Goal: Task Accomplishment & Management: Use online tool/utility

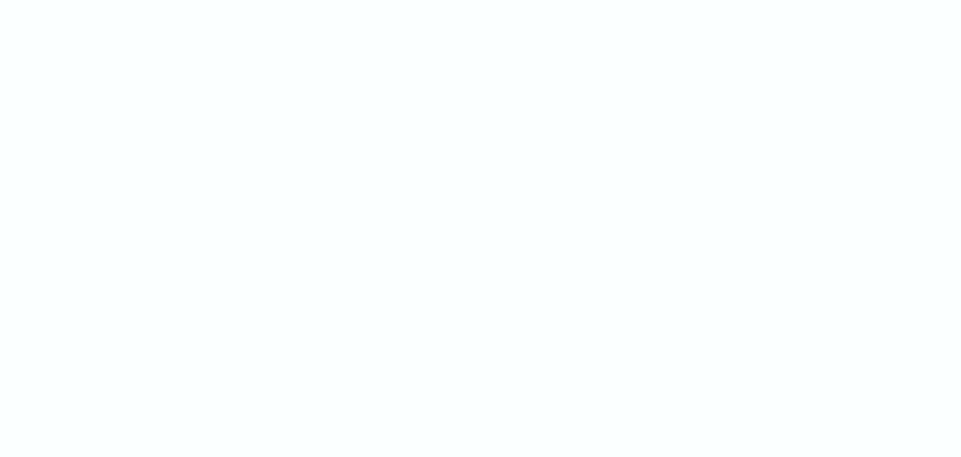
click at [641, 0] on html at bounding box center [480, 0] width 961 height 0
click at [755, 0] on html at bounding box center [480, 0] width 961 height 0
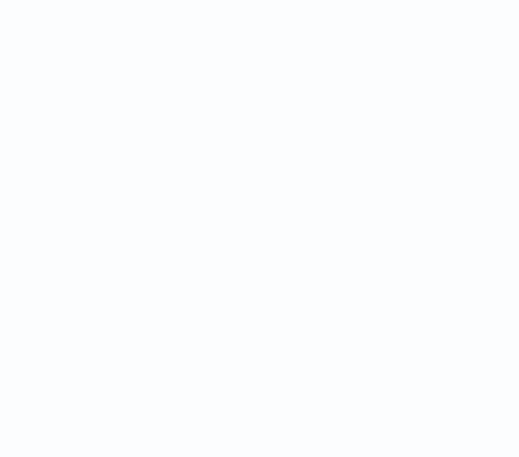
click at [502, 0] on html at bounding box center [259, 0] width 519 height 0
click at [349, 0] on html at bounding box center [259, 0] width 519 height 0
click at [454, 0] on html at bounding box center [259, 0] width 519 height 0
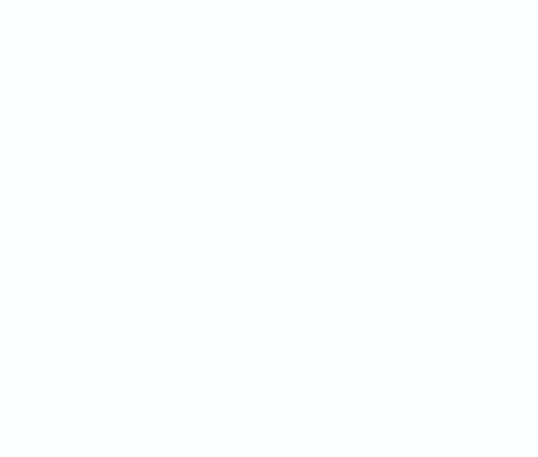
click at [360, 0] on html at bounding box center [269, 0] width 538 height 0
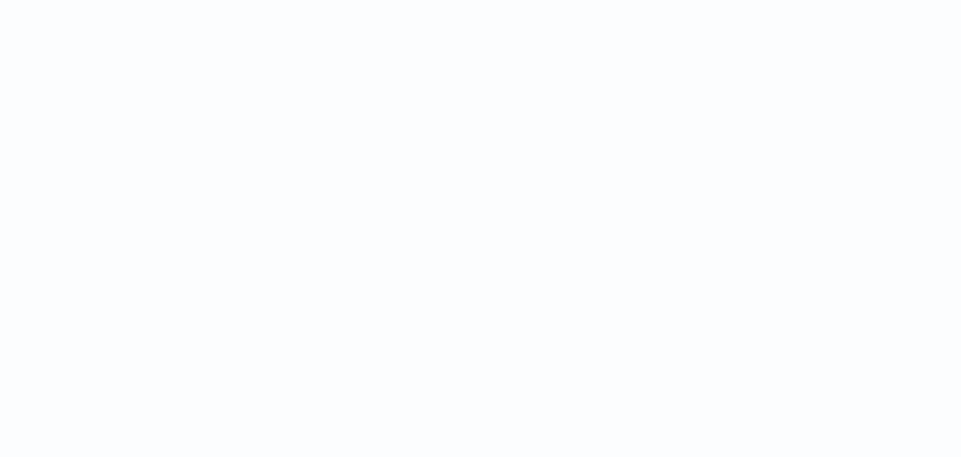
click at [684, 0] on html at bounding box center [480, 0] width 961 height 0
click at [611, 0] on html at bounding box center [480, 0] width 961 height 0
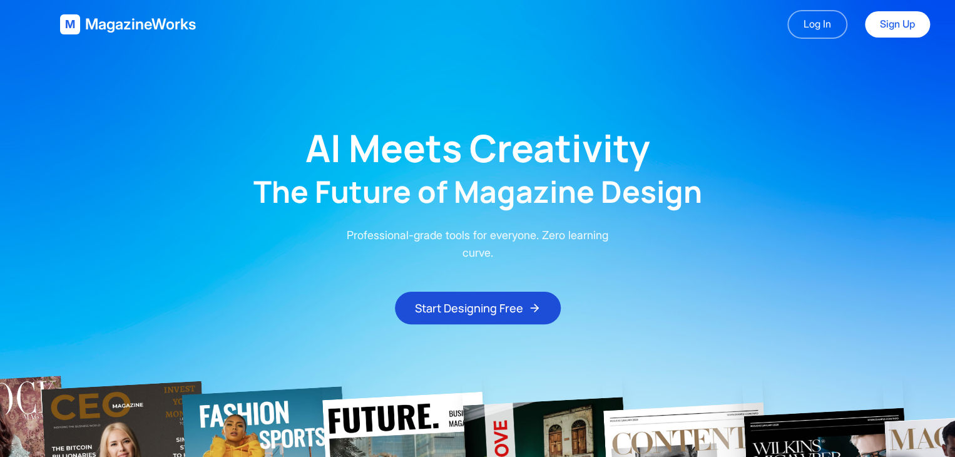
click at [382, 106] on main "AI Meets Creativity The Future of Magazine Design Professional-grade tools for …" at bounding box center [477, 186] width 955 height 275
click at [824, 33] on link "Log In" at bounding box center [817, 24] width 60 height 29
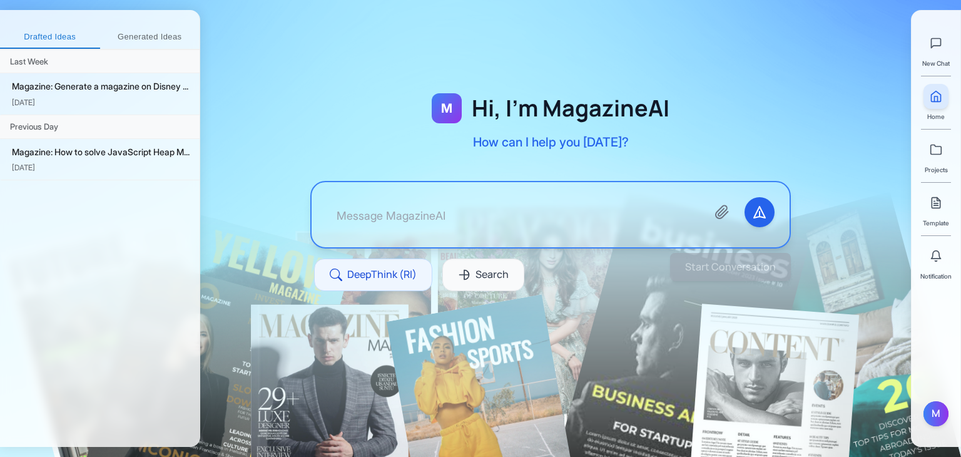
click at [501, 66] on div at bounding box center [550, 176] width 701 height 273
click at [143, 36] on button "Generated Ideas" at bounding box center [150, 37] width 100 height 23
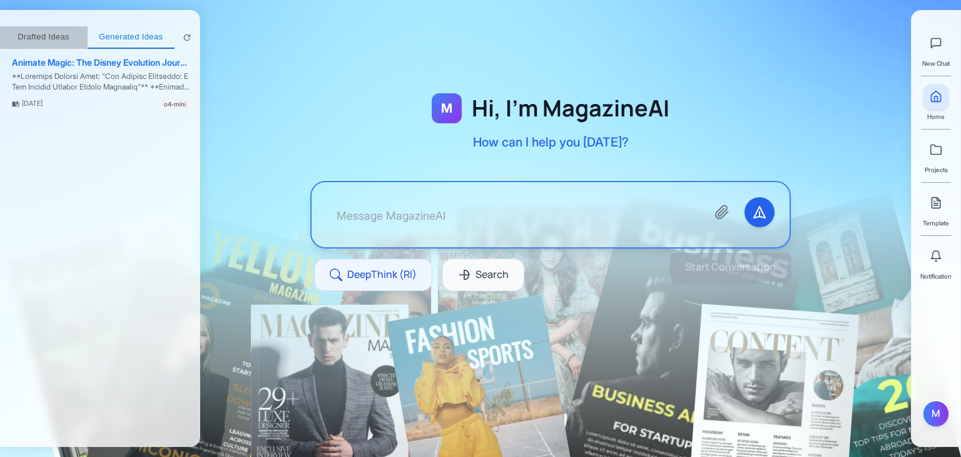
click at [71, 31] on button "Drafted Ideas" at bounding box center [44, 37] width 88 height 23
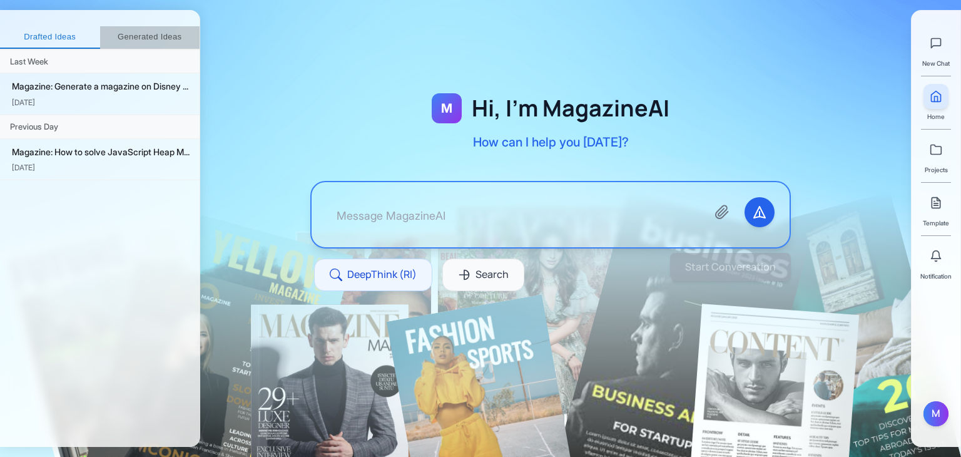
click at [155, 34] on button "Generated Ideas" at bounding box center [150, 37] width 100 height 23
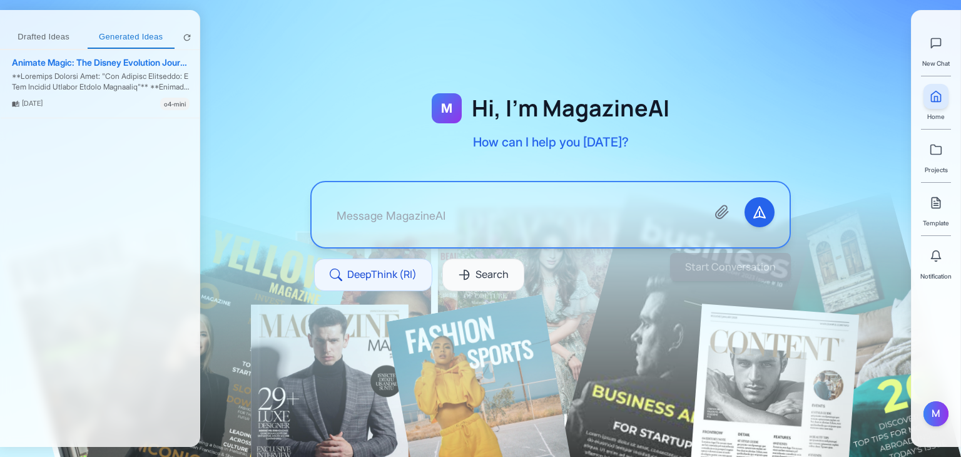
click at [39, 38] on button "Drafted Ideas" at bounding box center [44, 37] width 88 height 23
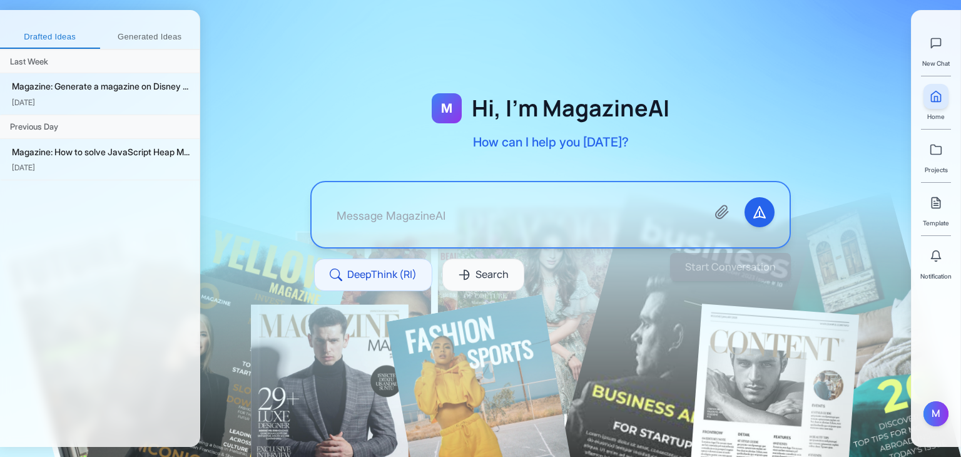
click at [128, 39] on button "Generated Ideas" at bounding box center [150, 37] width 100 height 23
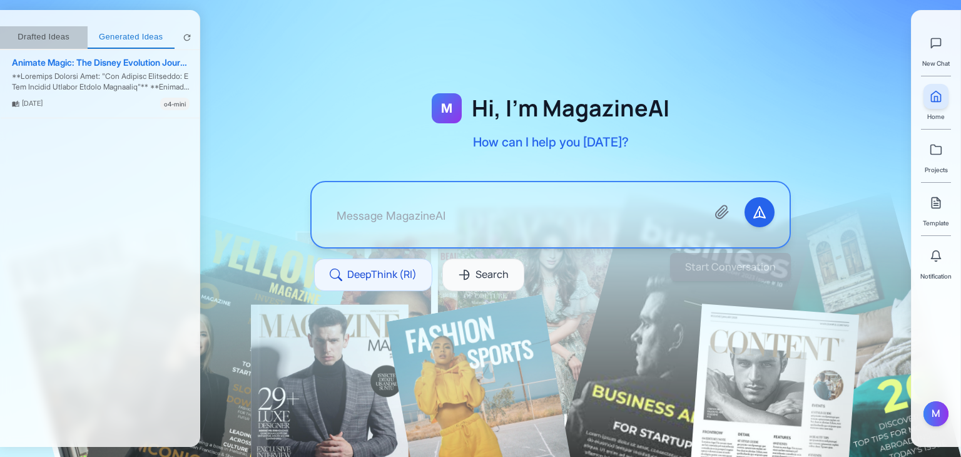
click at [34, 31] on button "Drafted Ideas" at bounding box center [44, 37] width 88 height 23
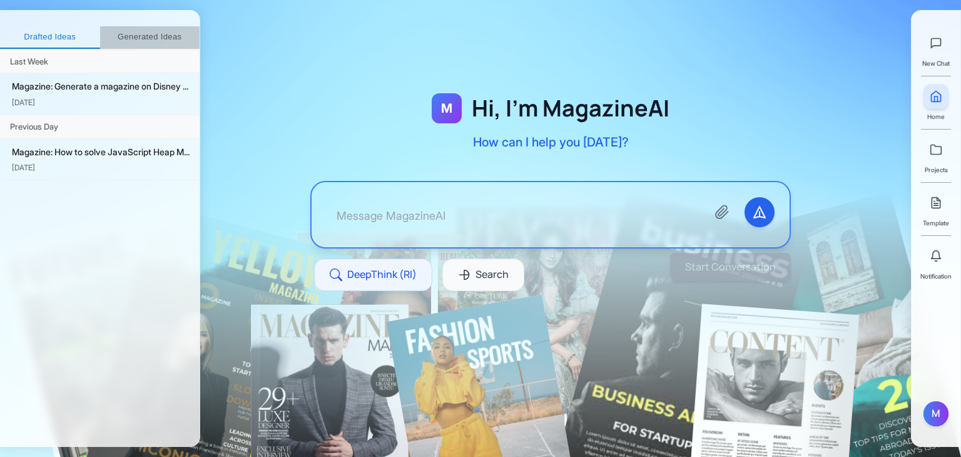
click at [172, 41] on button "Generated Ideas" at bounding box center [150, 37] width 100 height 23
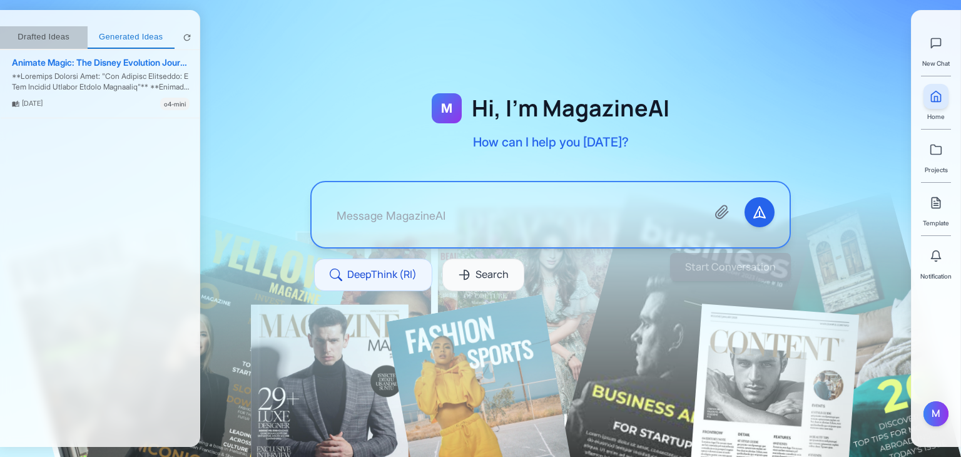
click at [73, 39] on button "Drafted Ideas" at bounding box center [44, 37] width 88 height 23
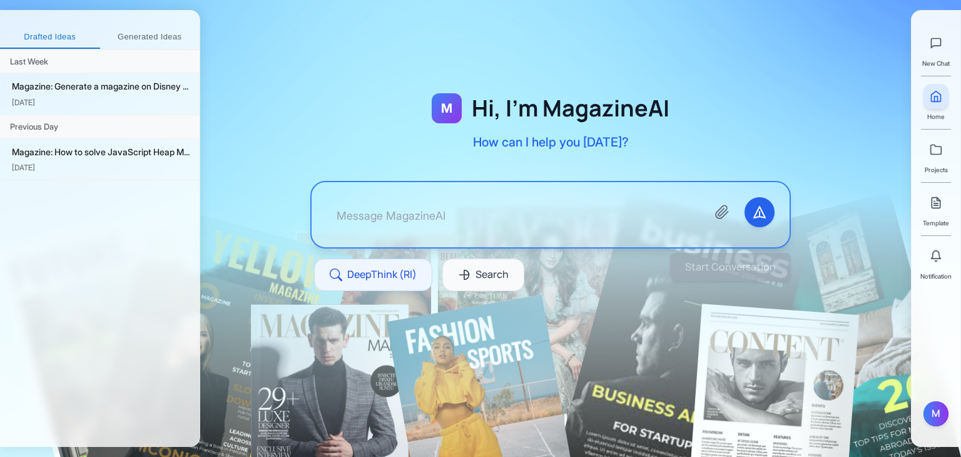
click at [158, 24] on div "Drafted Ideas Generated Ideas Last Week Magazine: Generate a magazine on Disney…" at bounding box center [100, 228] width 200 height 437
click at [150, 38] on button "Generated Ideas" at bounding box center [150, 37] width 100 height 23
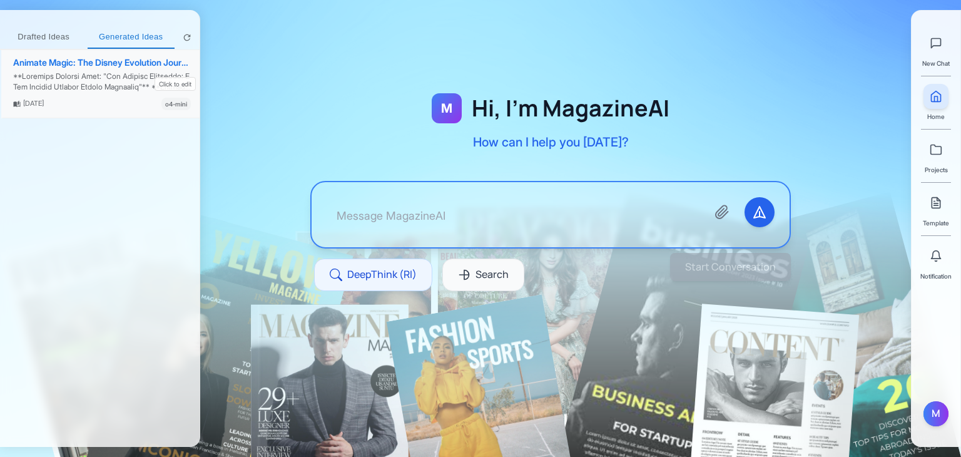
click at [59, 59] on div "Animate Magic: The Disney Evolution Journey" at bounding box center [102, 63] width 178 height 11
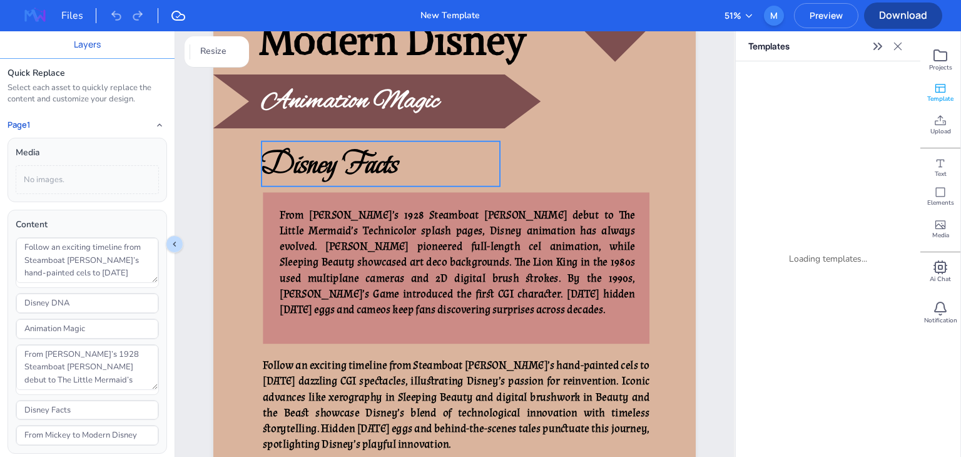
scroll to position [320, 0]
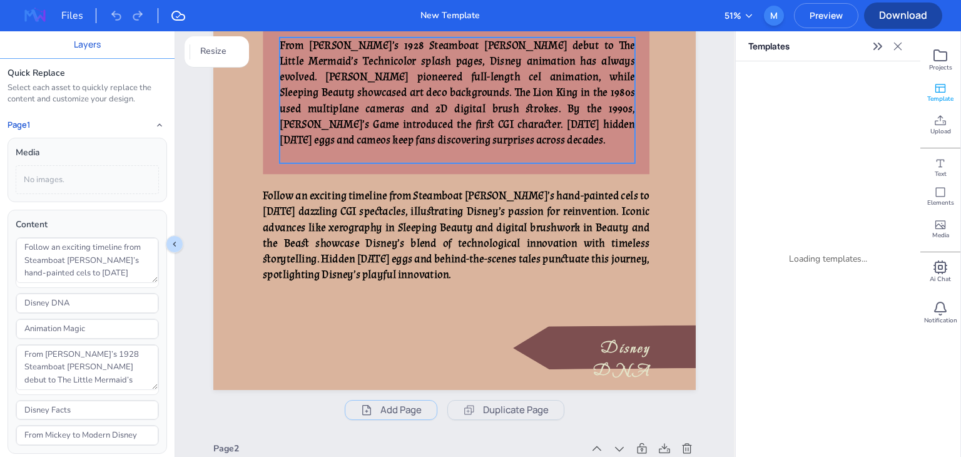
click at [460, 148] on div "From Mickey’s 1928 Steamboat Willie debut to The Little Mermaid’s Technicolor s…" at bounding box center [457, 101] width 355 height 126
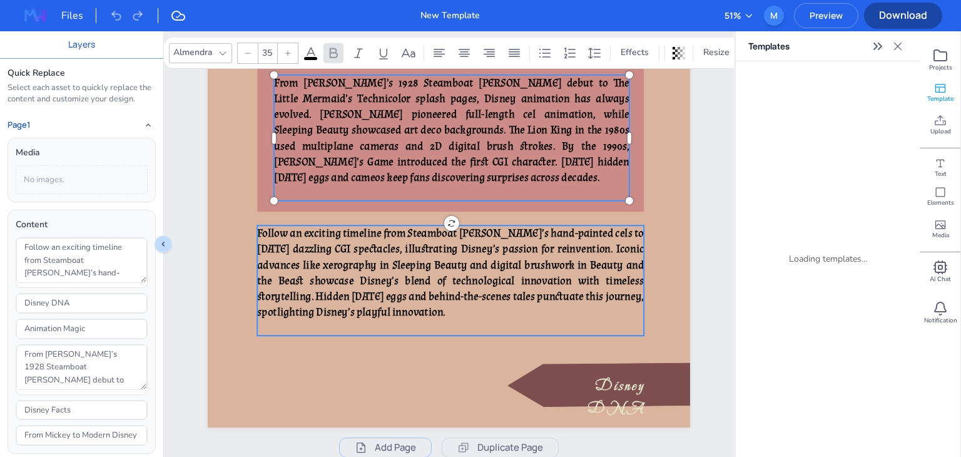
type input "35"
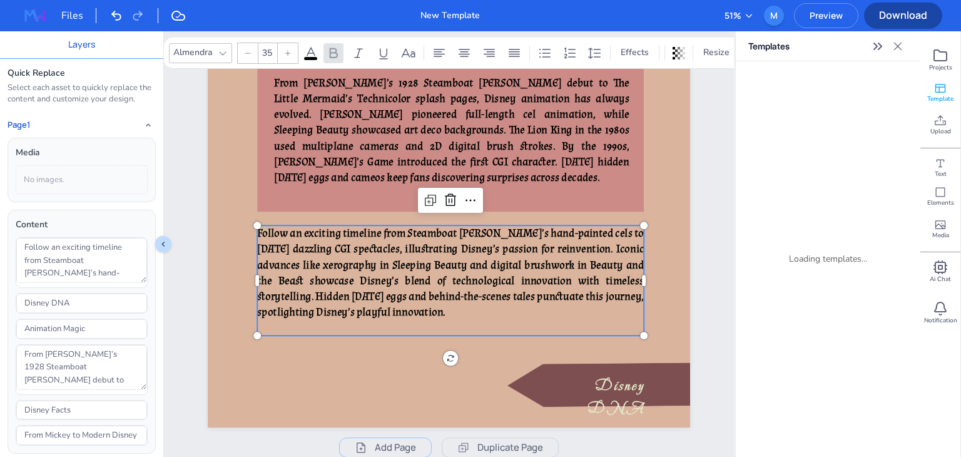
click at [424, 253] on span "Follow an exciting timeline from Steamboat Willie’s hand-painted cels to today’…" at bounding box center [450, 272] width 387 height 93
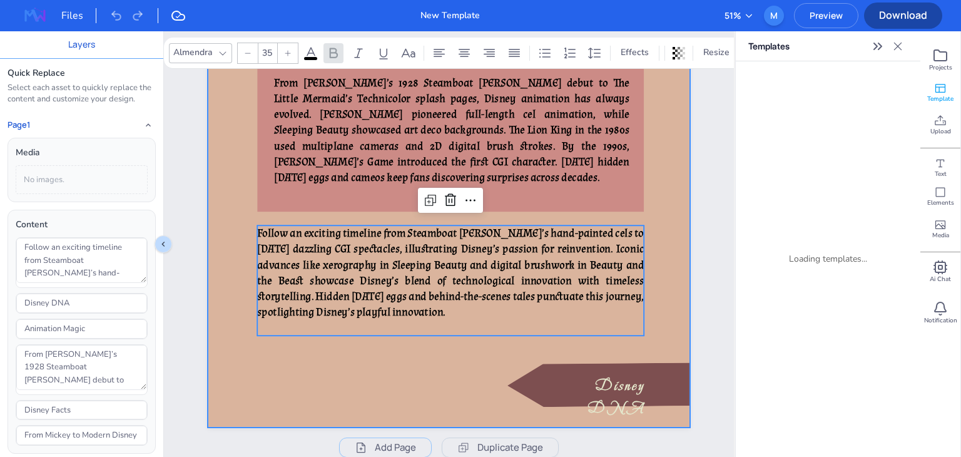
click at [235, 208] on div at bounding box center [449, 105] width 482 height 643
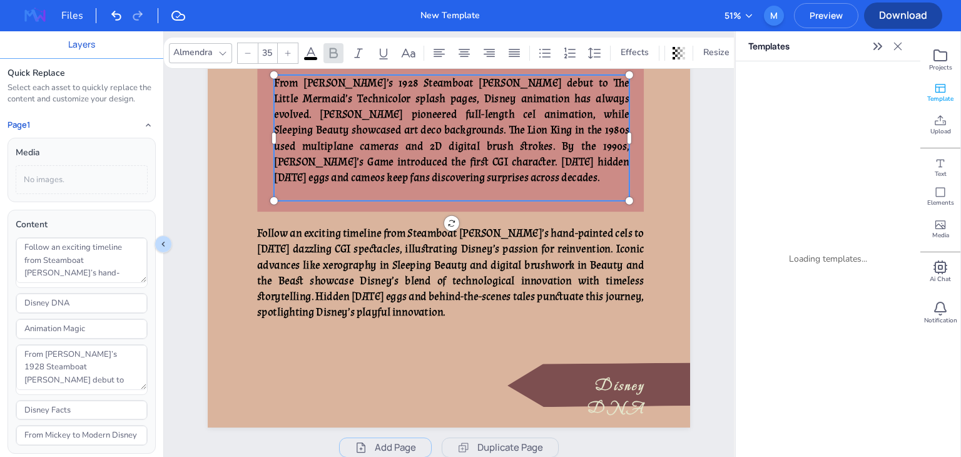
click at [326, 136] on span "From Mickey’s 1928 Steamboat Willie debut to The Little Mermaid’s Technicolor s…" at bounding box center [451, 130] width 355 height 109
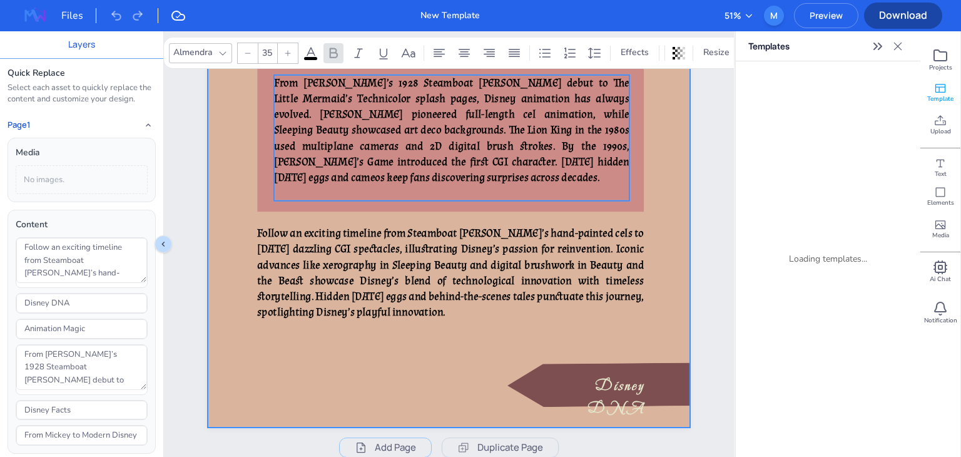
click at [253, 126] on div at bounding box center [449, 105] width 482 height 643
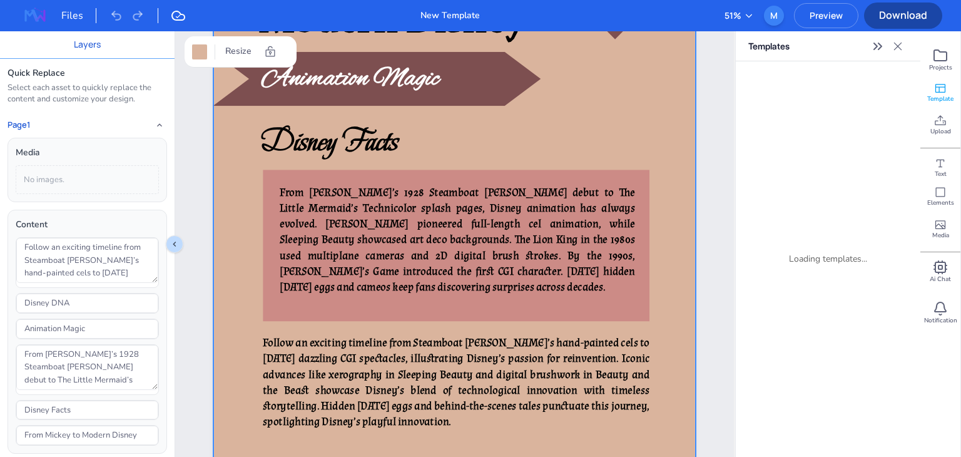
scroll to position [0, 0]
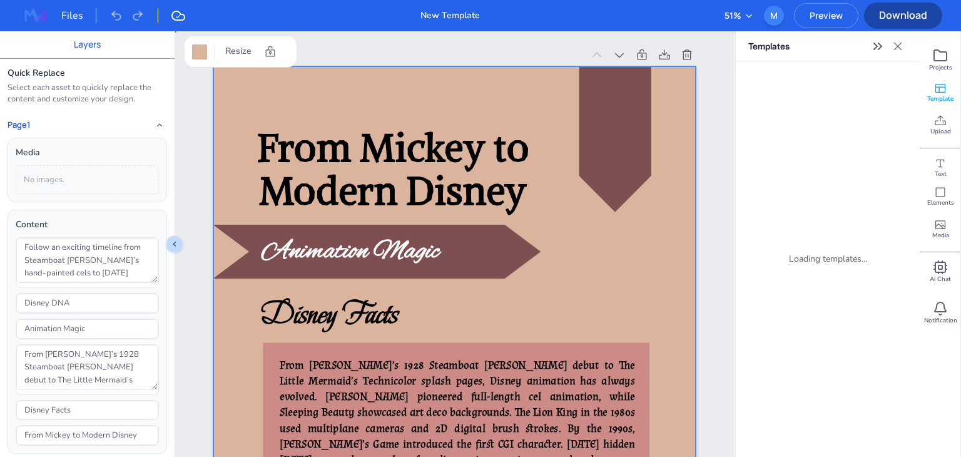
click at [269, 79] on div at bounding box center [454, 387] width 482 height 643
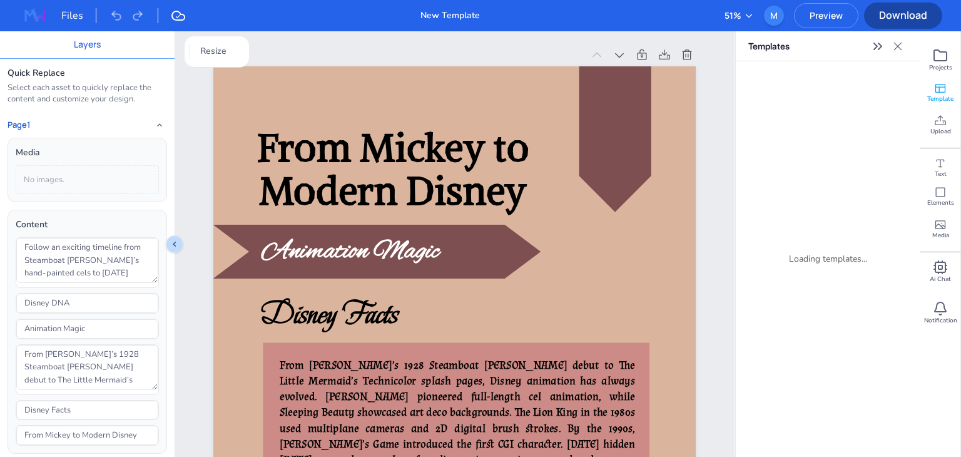
click at [289, 51] on div "Page 1" at bounding box center [398, 55] width 370 height 14
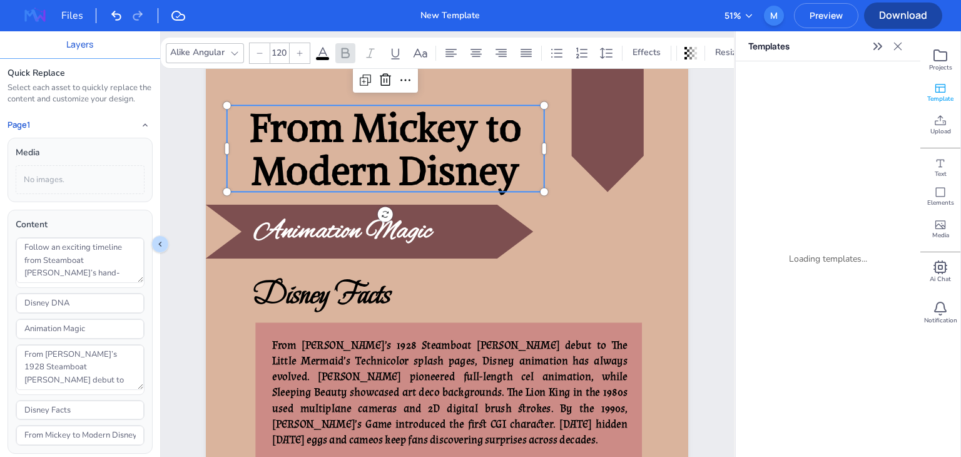
click at [298, 119] on span "From Mickey to Modern Disney" at bounding box center [386, 148] width 272 height 91
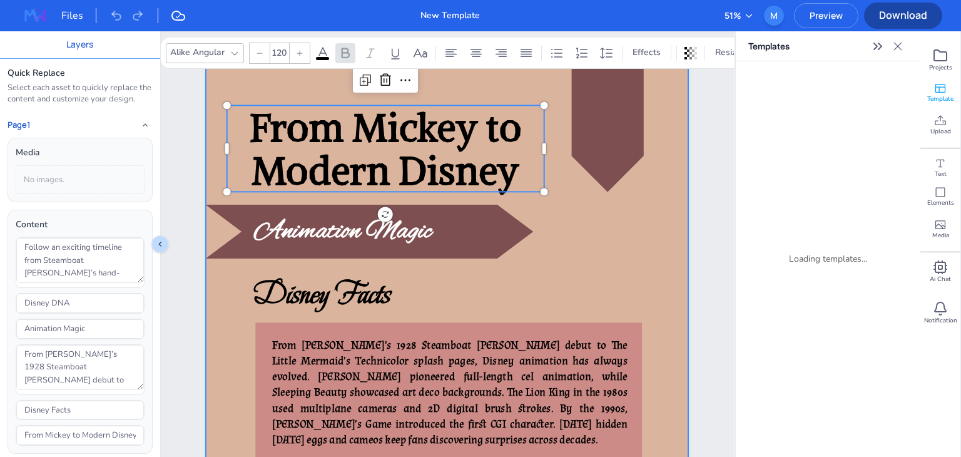
click at [272, 86] on div at bounding box center [447, 367] width 482 height 643
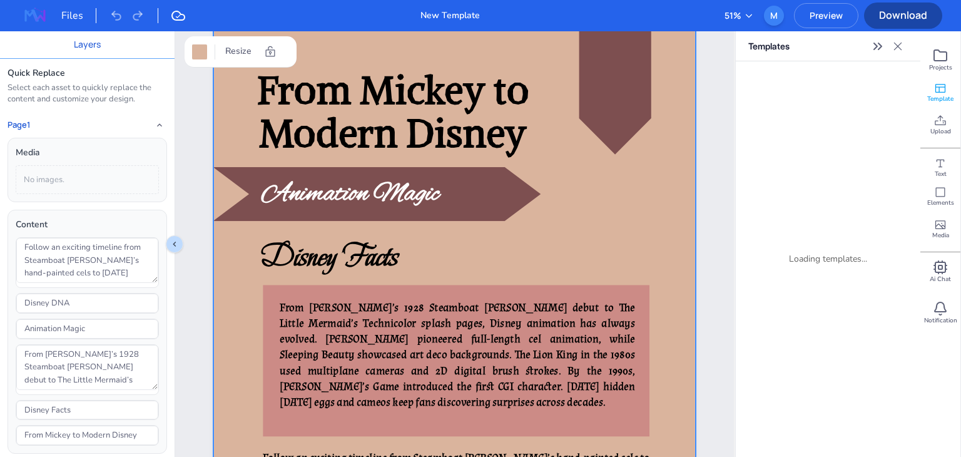
click at [240, 241] on div at bounding box center [454, 330] width 482 height 643
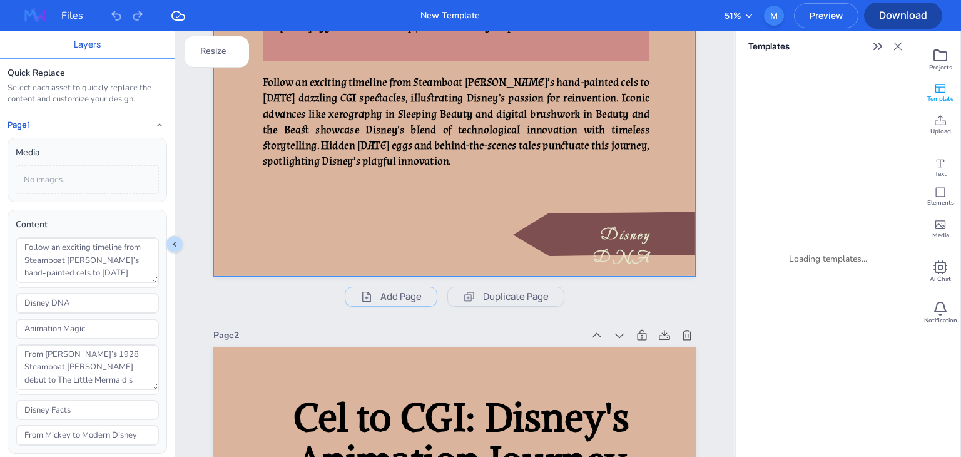
scroll to position [437, 0]
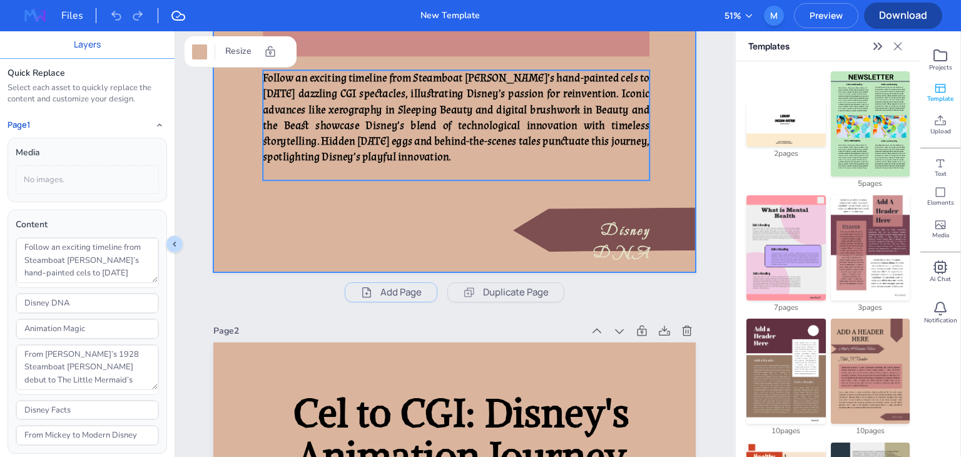
click at [390, 133] on p "Follow an exciting timeline from Steamboat Willie’s hand-painted cels to today’…" at bounding box center [456, 117] width 387 height 94
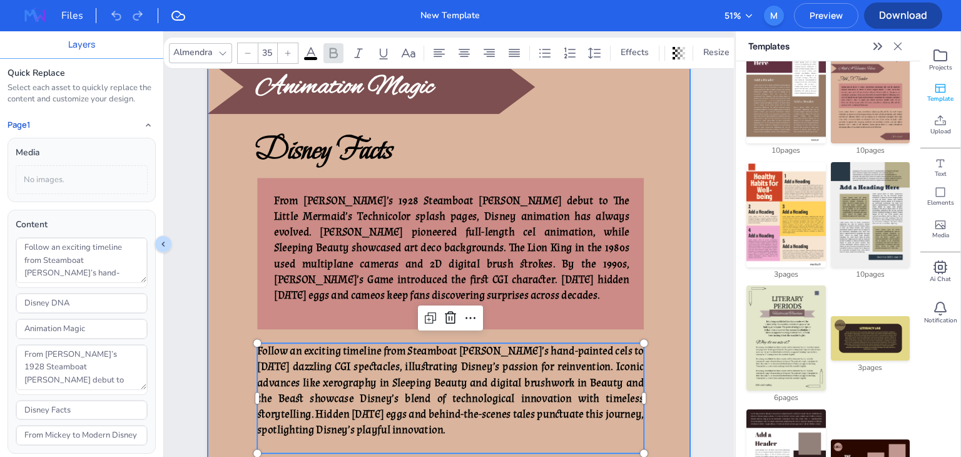
scroll to position [203, 0]
click at [444, 124] on div at bounding box center [449, 222] width 482 height 643
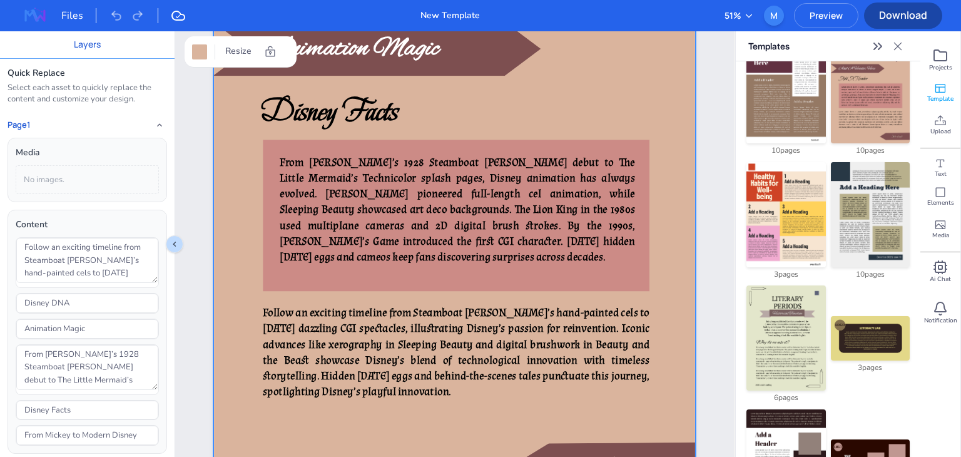
click at [417, 136] on div at bounding box center [454, 185] width 482 height 643
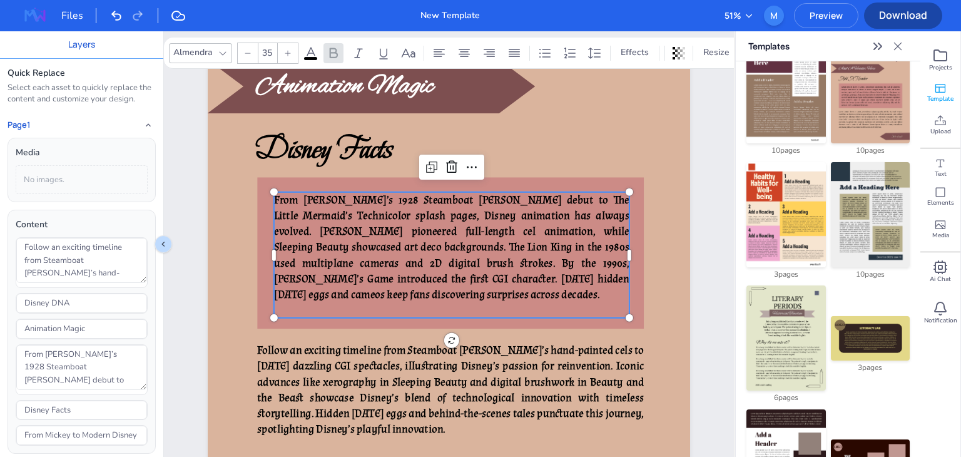
click at [385, 192] on p "From Mickey’s 1928 Steamboat Willie debut to The Little Mermaid’s Technicolor s…" at bounding box center [451, 247] width 355 height 110
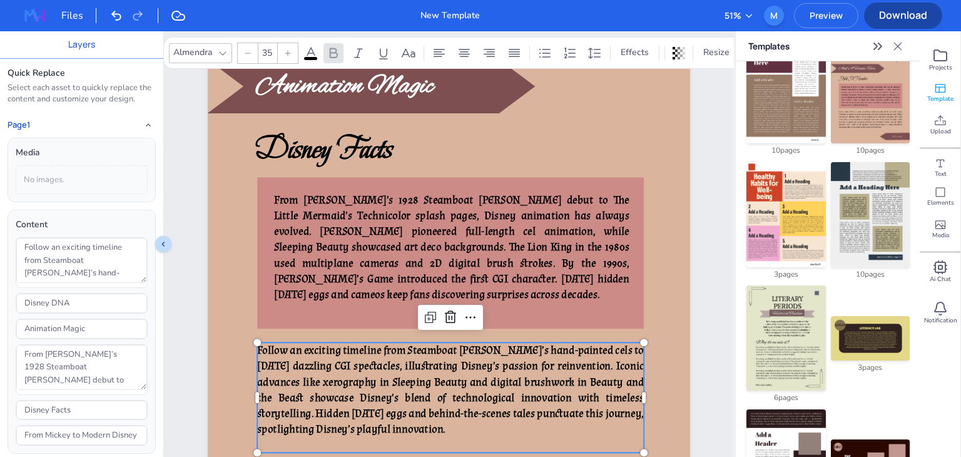
click at [340, 342] on p "Follow an exciting timeline from Steamboat Willie’s hand-painted cels to today’…" at bounding box center [450, 389] width 387 height 94
click at [329, 375] on span "Follow an exciting timeline from Steamboat Willie’s hand-painted cels to today’…" at bounding box center [450, 389] width 387 height 93
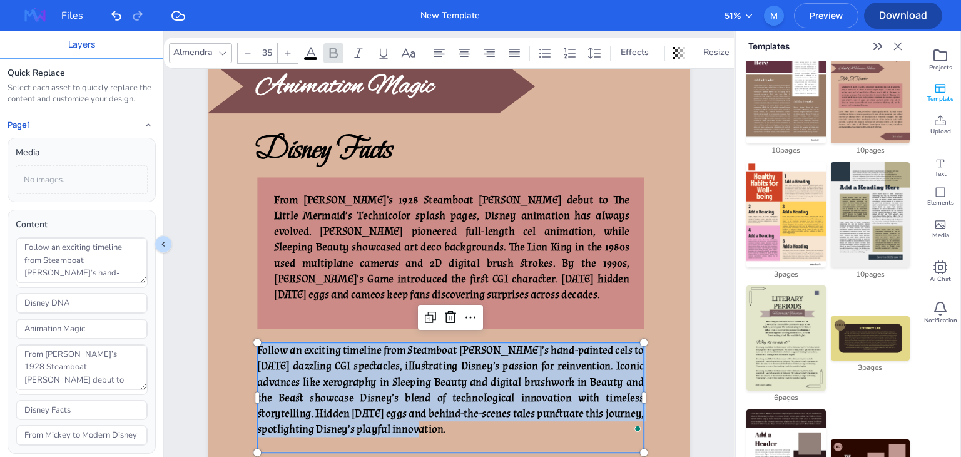
scroll to position [305, 0]
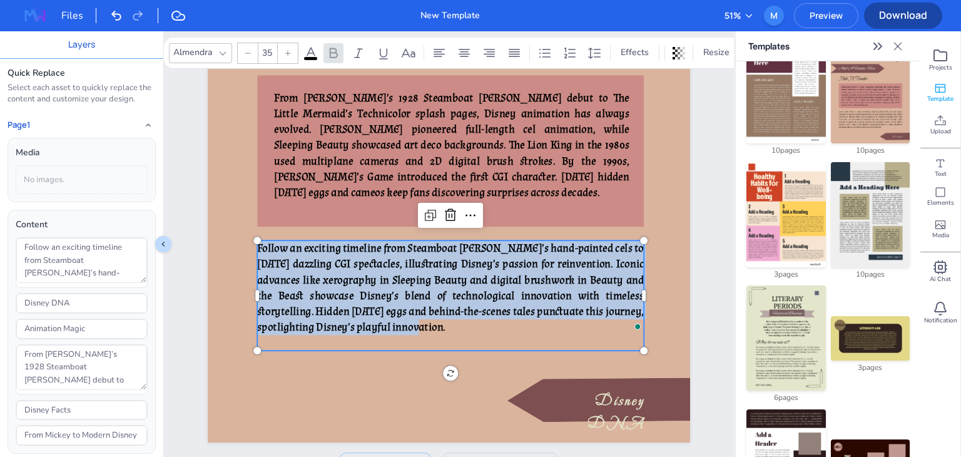
click at [359, 318] on span "Follow an exciting timeline from Steamboat Willie’s hand-painted cels to today’…" at bounding box center [450, 287] width 387 height 93
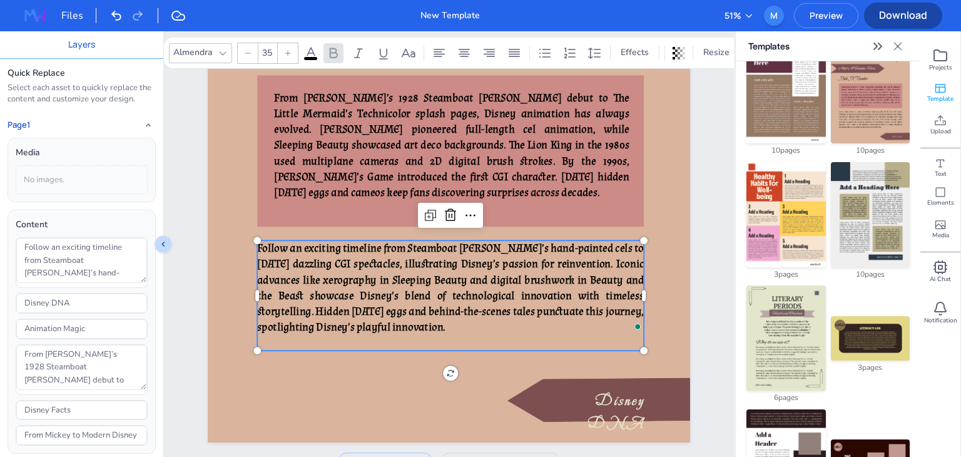
click at [359, 318] on span "Follow an exciting timeline from Steamboat Willie’s hand-painted cels to today’…" at bounding box center [450, 287] width 387 height 93
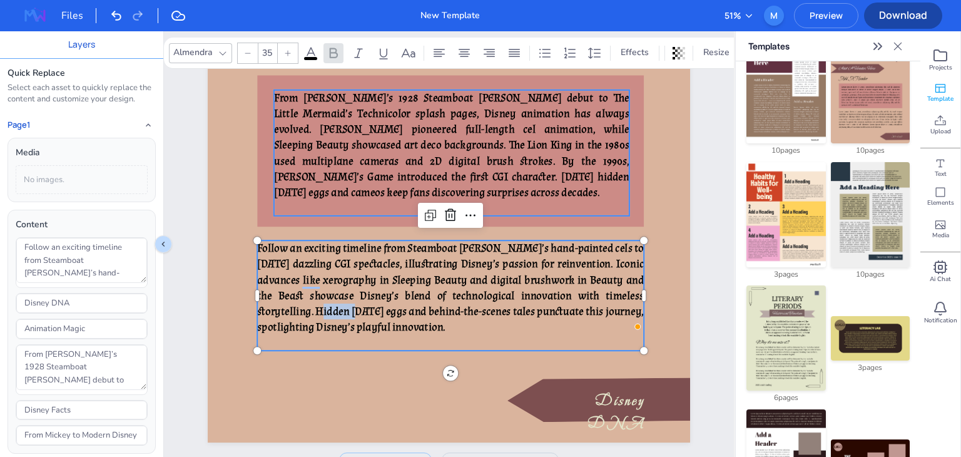
type input "35"
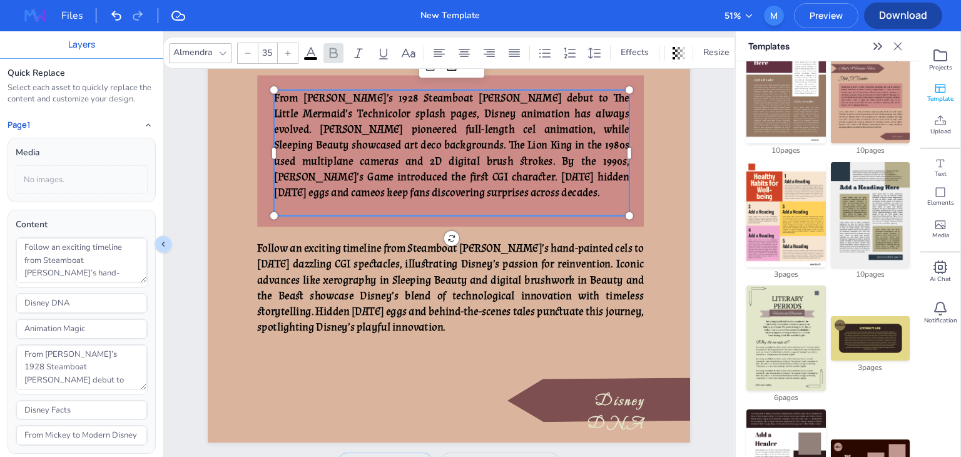
click at [418, 150] on span "From Mickey’s 1928 Steamboat Willie debut to The Little Mermaid’s Technicolor s…" at bounding box center [451, 145] width 355 height 109
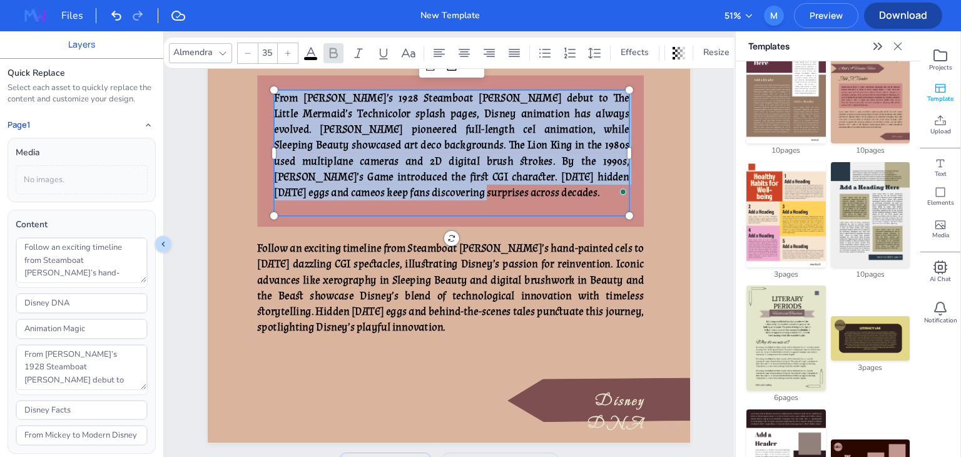
click at [418, 150] on span "From Mickey’s 1928 Steamboat Willie debut to The Little Mermaid’s Technicolor s…" at bounding box center [451, 145] width 355 height 109
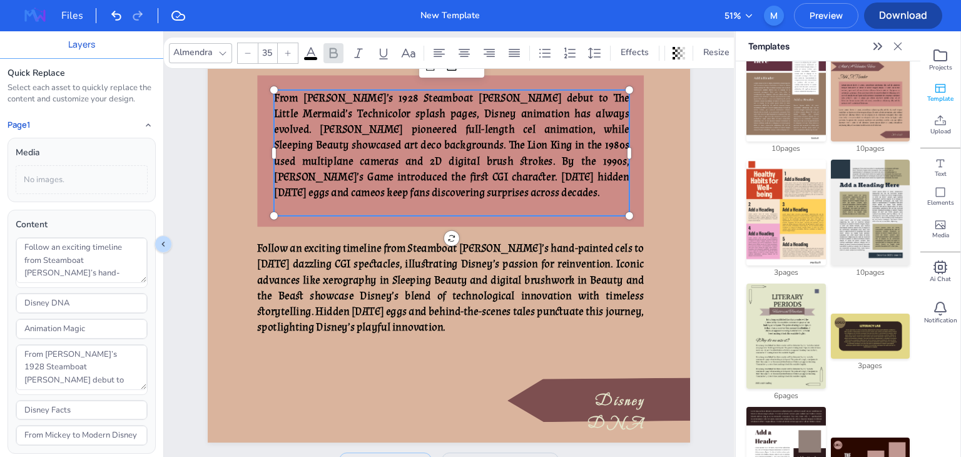
scroll to position [222, 0]
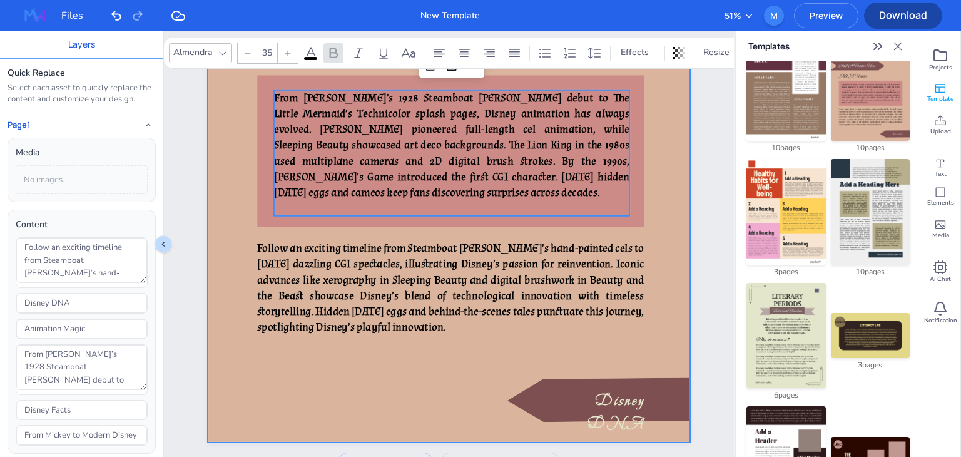
click at [328, 405] on div at bounding box center [449, 120] width 482 height 643
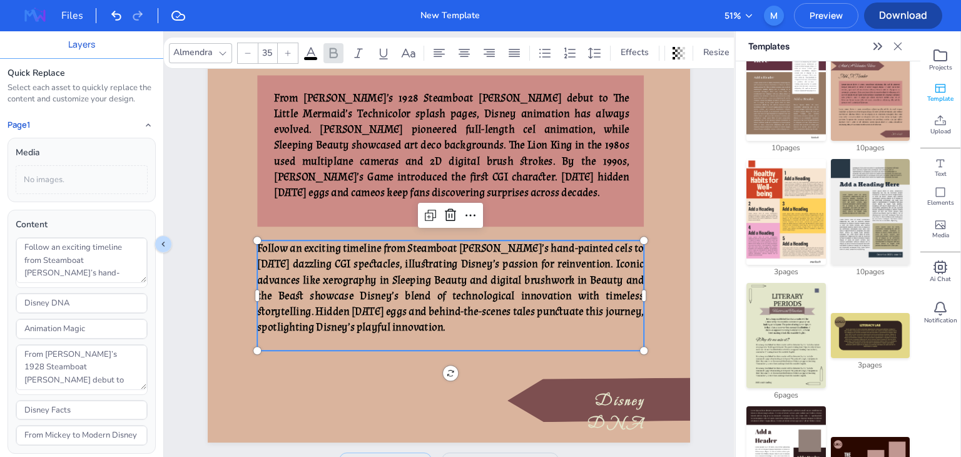
click at [385, 289] on span "Follow an exciting timeline from Steamboat Willie’s hand-painted cels to today’…" at bounding box center [450, 287] width 387 height 93
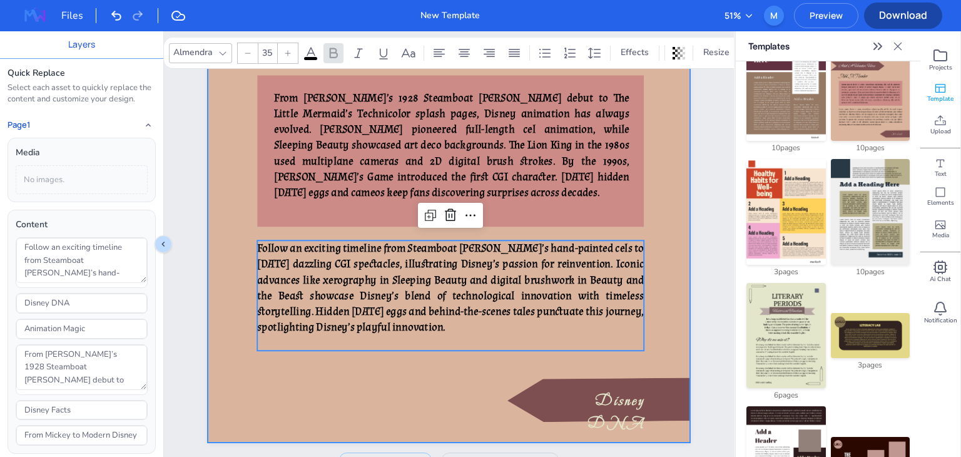
click at [340, 370] on div at bounding box center [449, 120] width 482 height 643
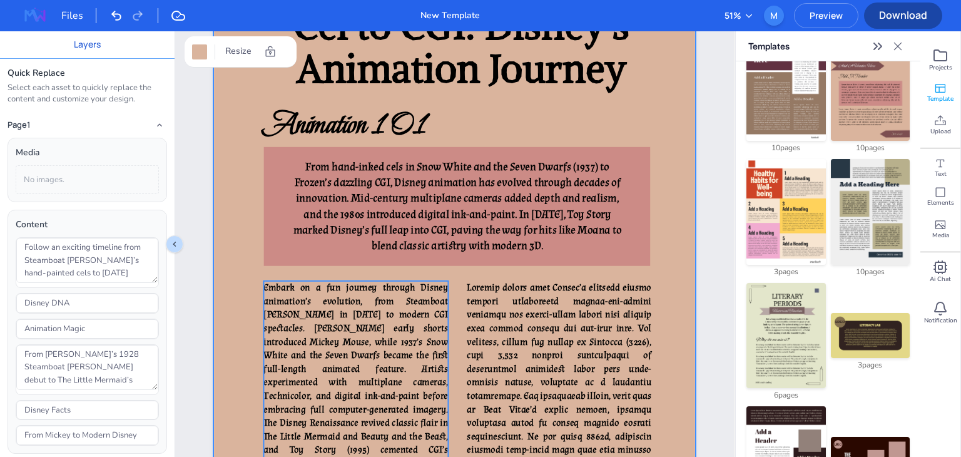
scroll to position [926, 0]
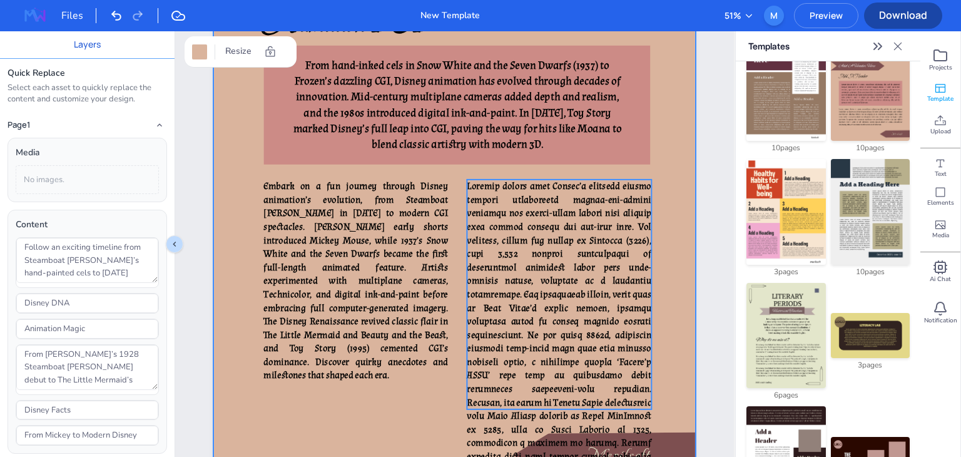
click at [481, 327] on span at bounding box center [559, 362] width 185 height 364
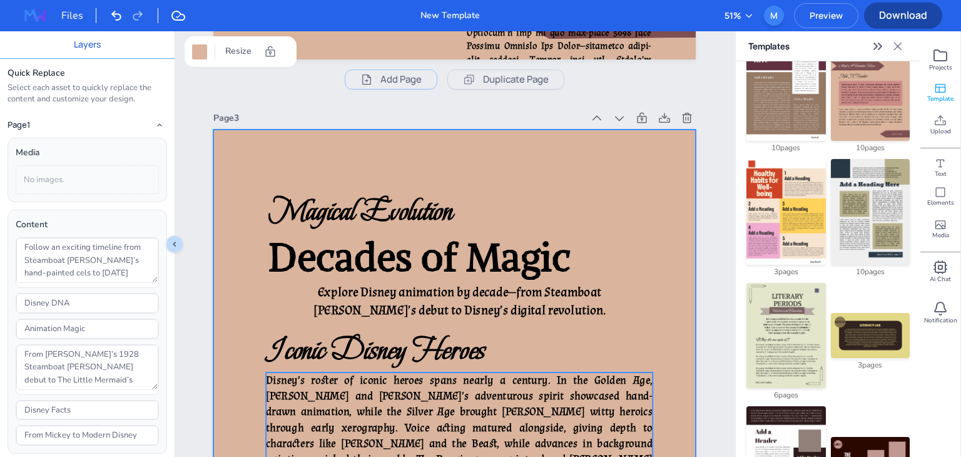
scroll to position [1539, 0]
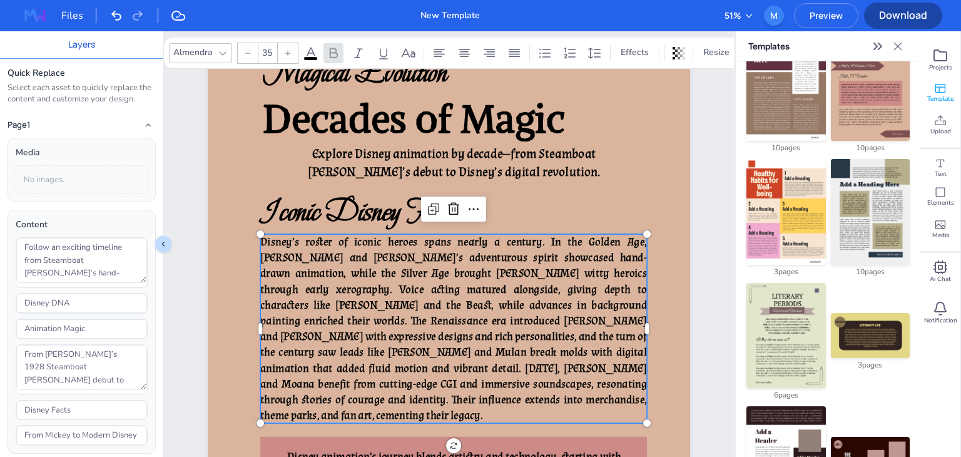
click at [481, 327] on span "Disney’s roster of iconic heroes spans nearly a century. In the Golden Age, Sno…" at bounding box center [453, 329] width 387 height 188
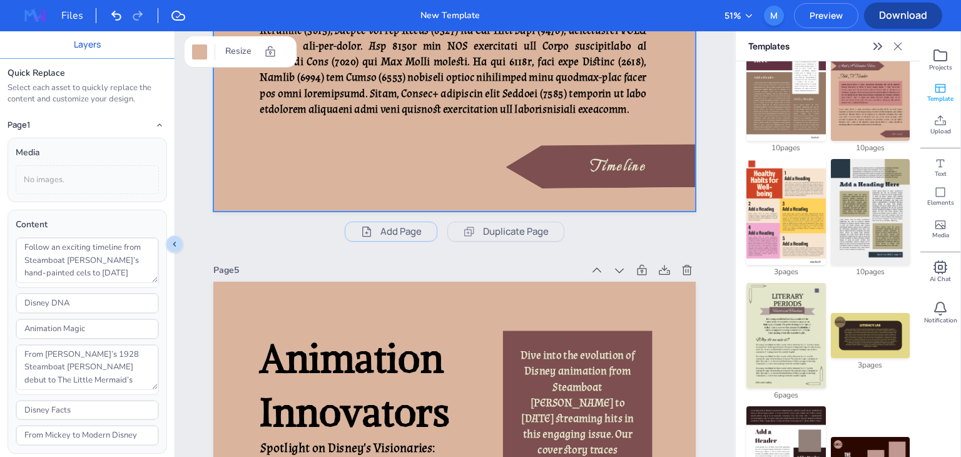
scroll to position [2800, 0]
